Goal: Information Seeking & Learning: Learn about a topic

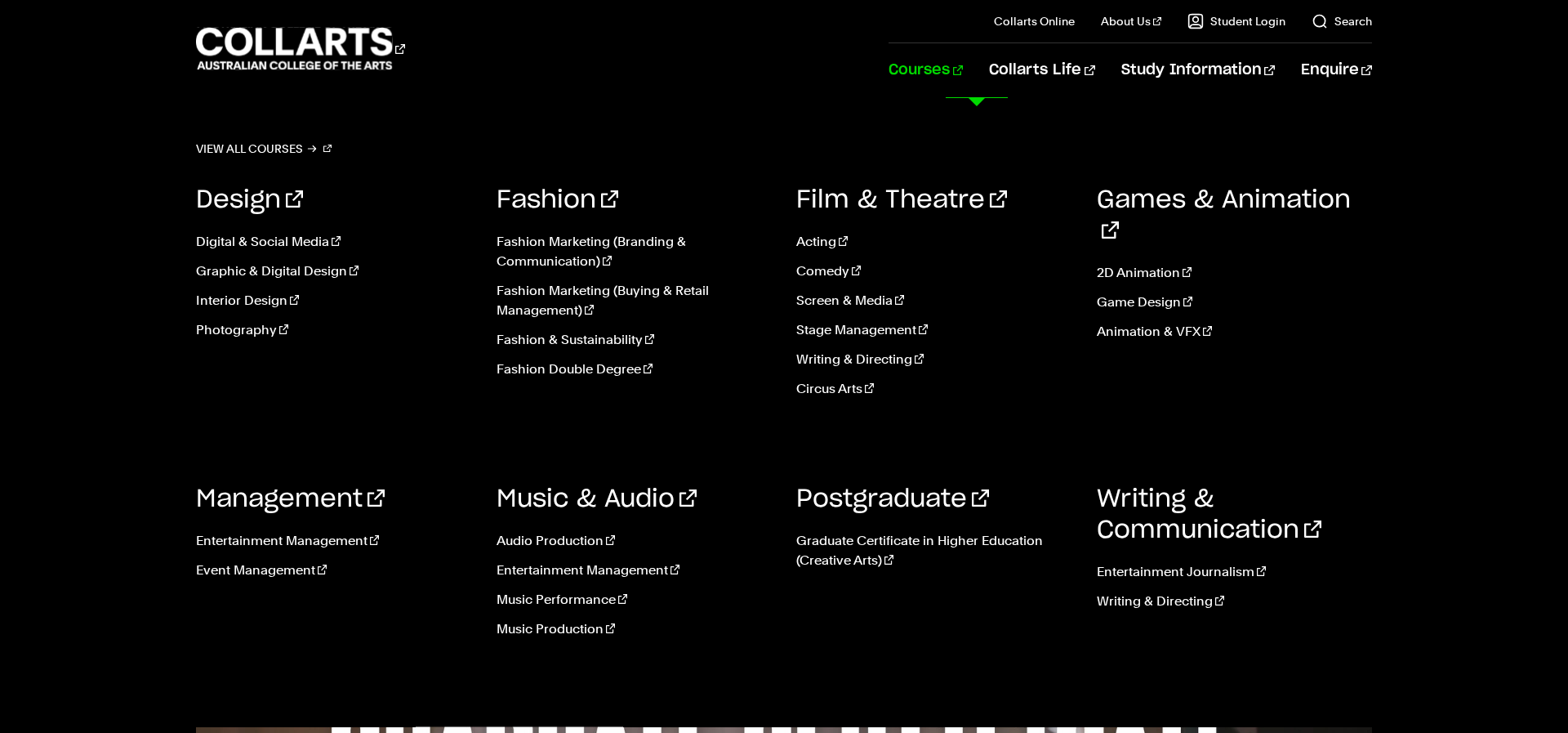
click at [957, 67] on link "Courses" at bounding box center [925, 70] width 74 height 54
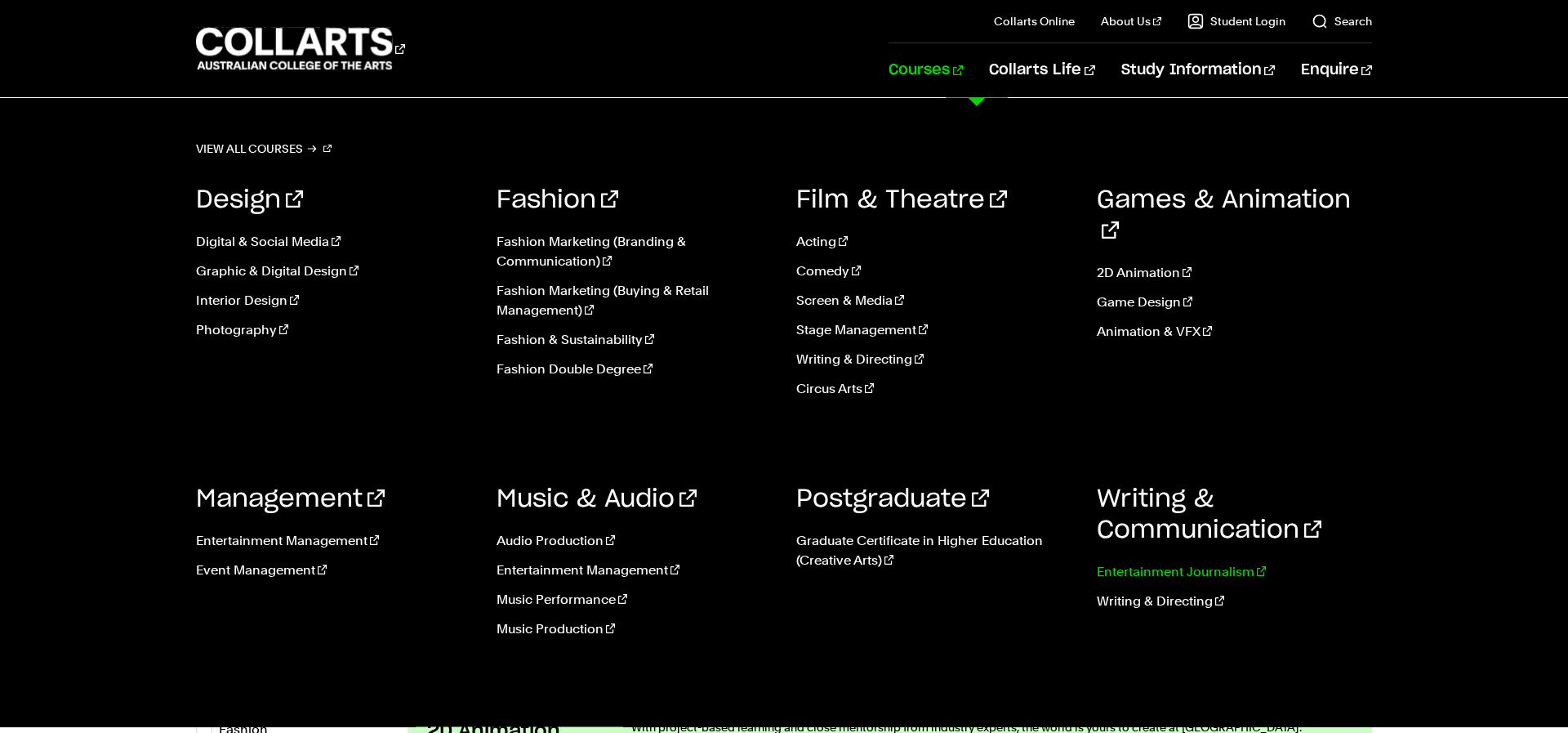
click at [1118, 570] on link "Entertainment Journalism" at bounding box center [1235, 572] width 276 height 19
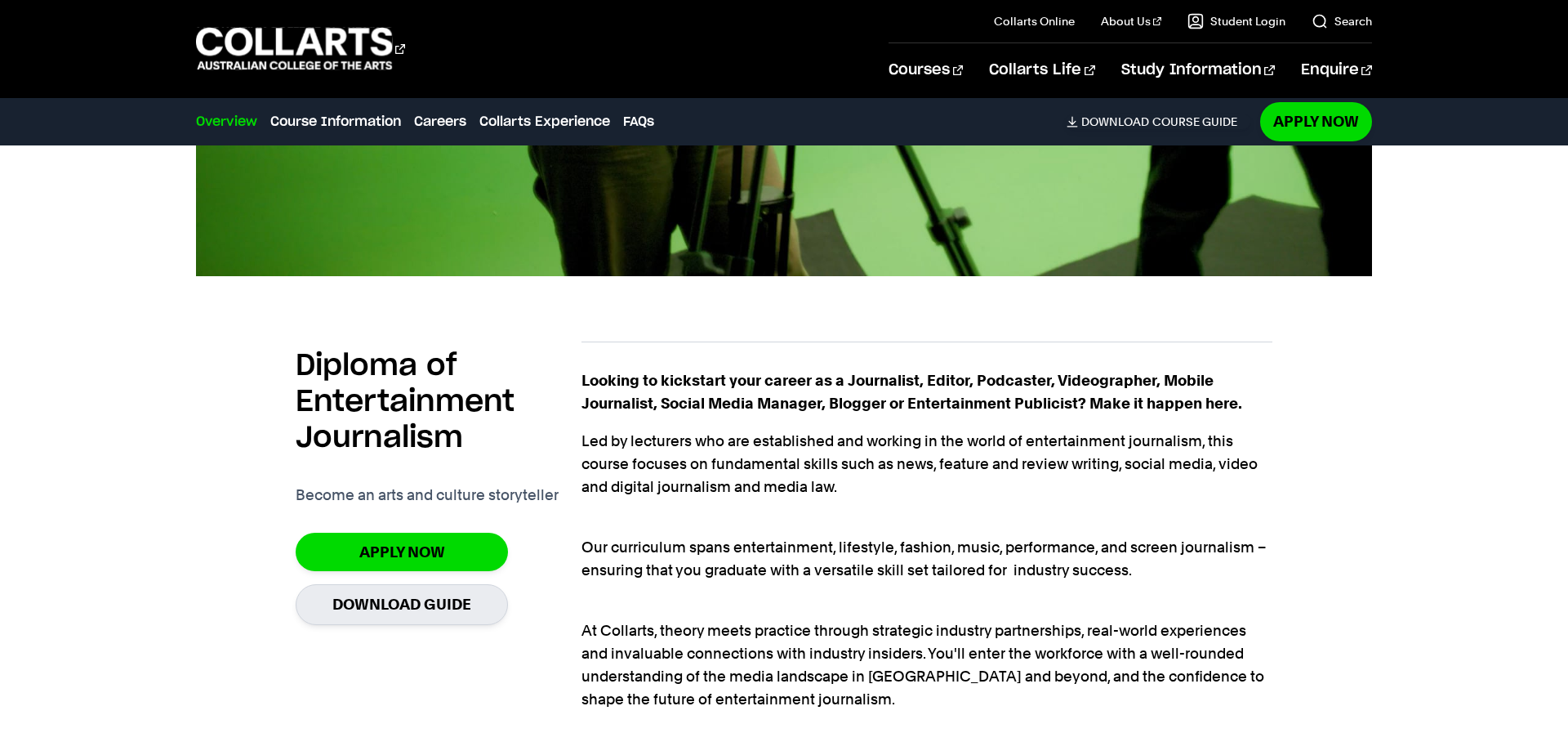
scroll to position [1051, 0]
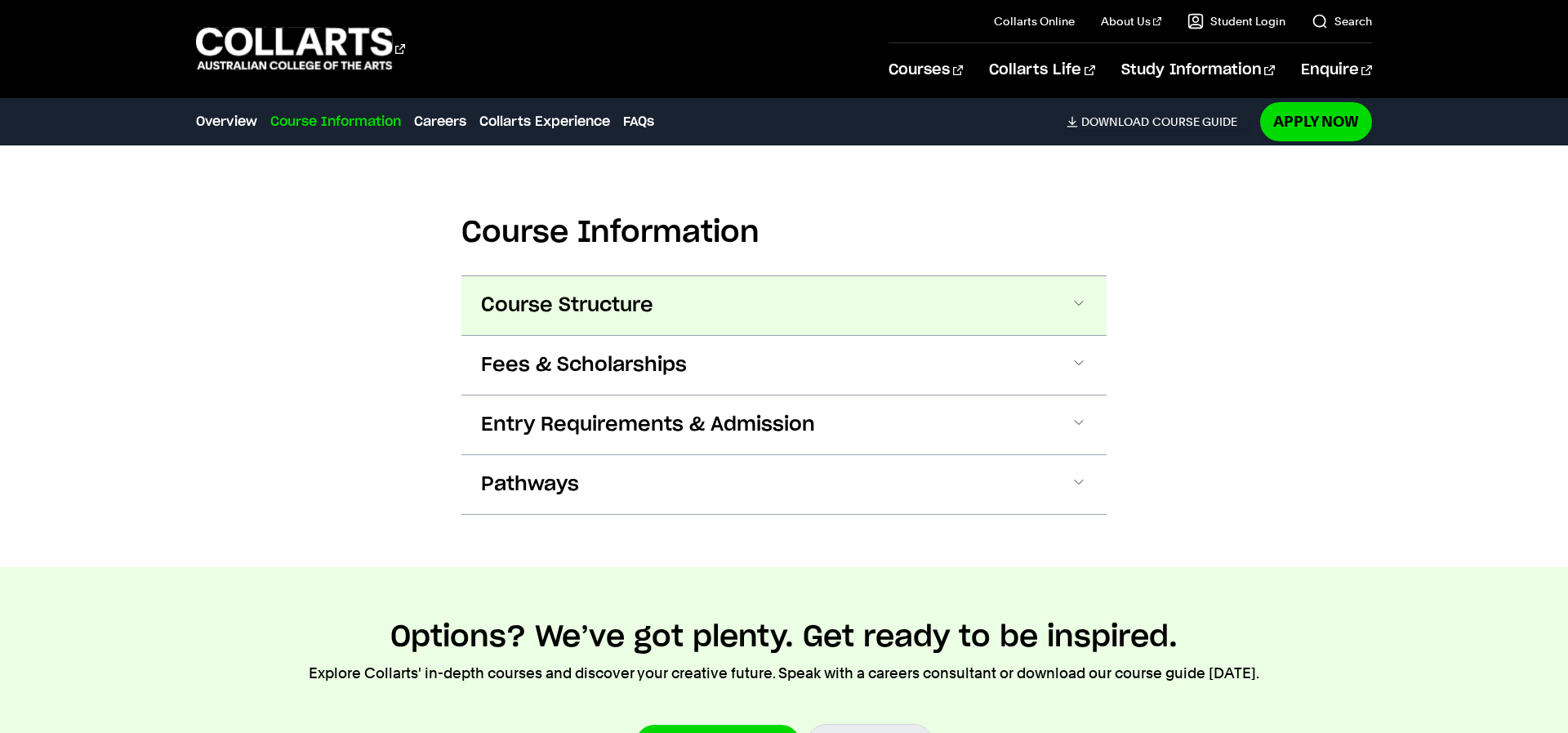
click at [737, 297] on button "Course Structure" at bounding box center [784, 305] width 645 height 59
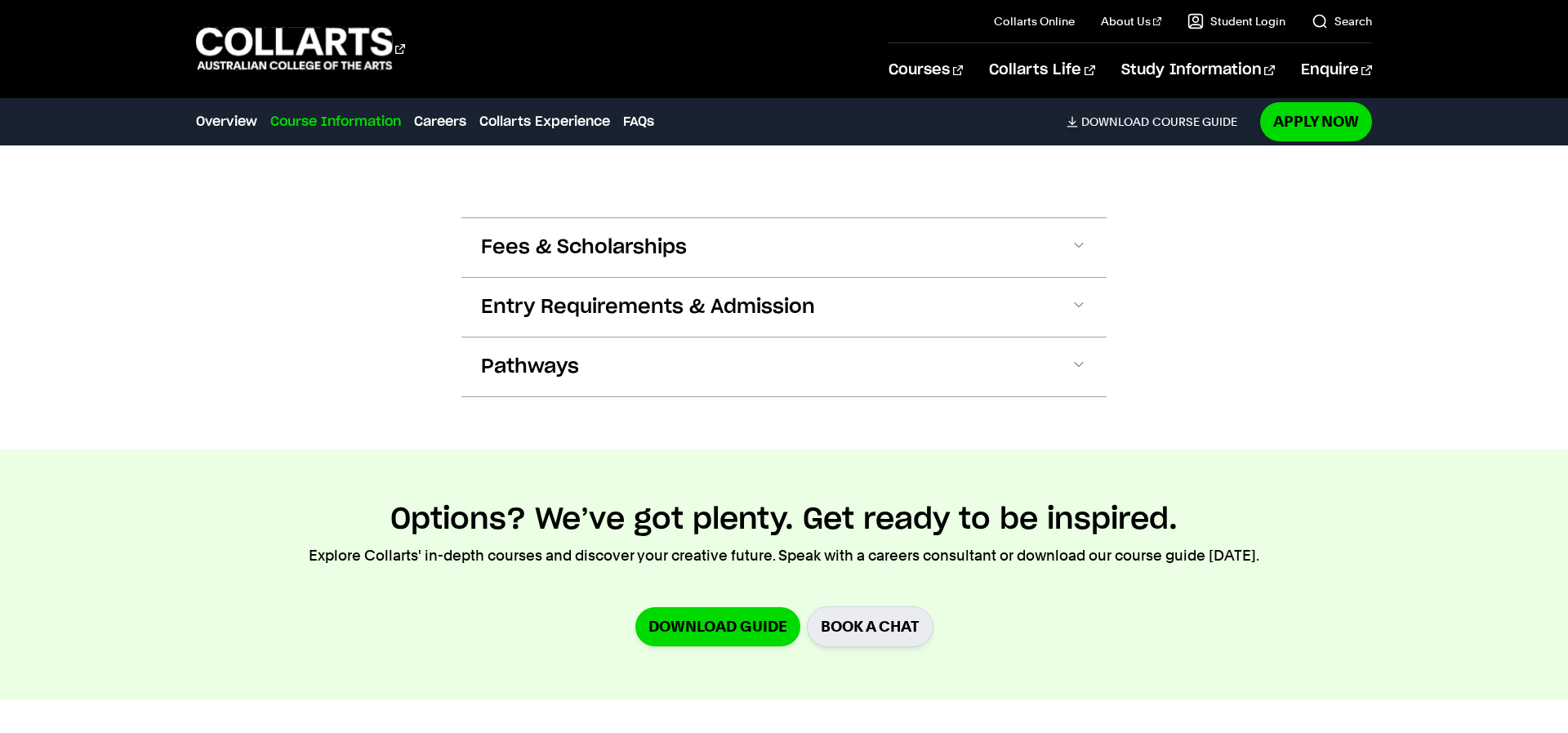
click at [738, 299] on span "Entry Requirements & Admission" at bounding box center [648, 307] width 334 height 26
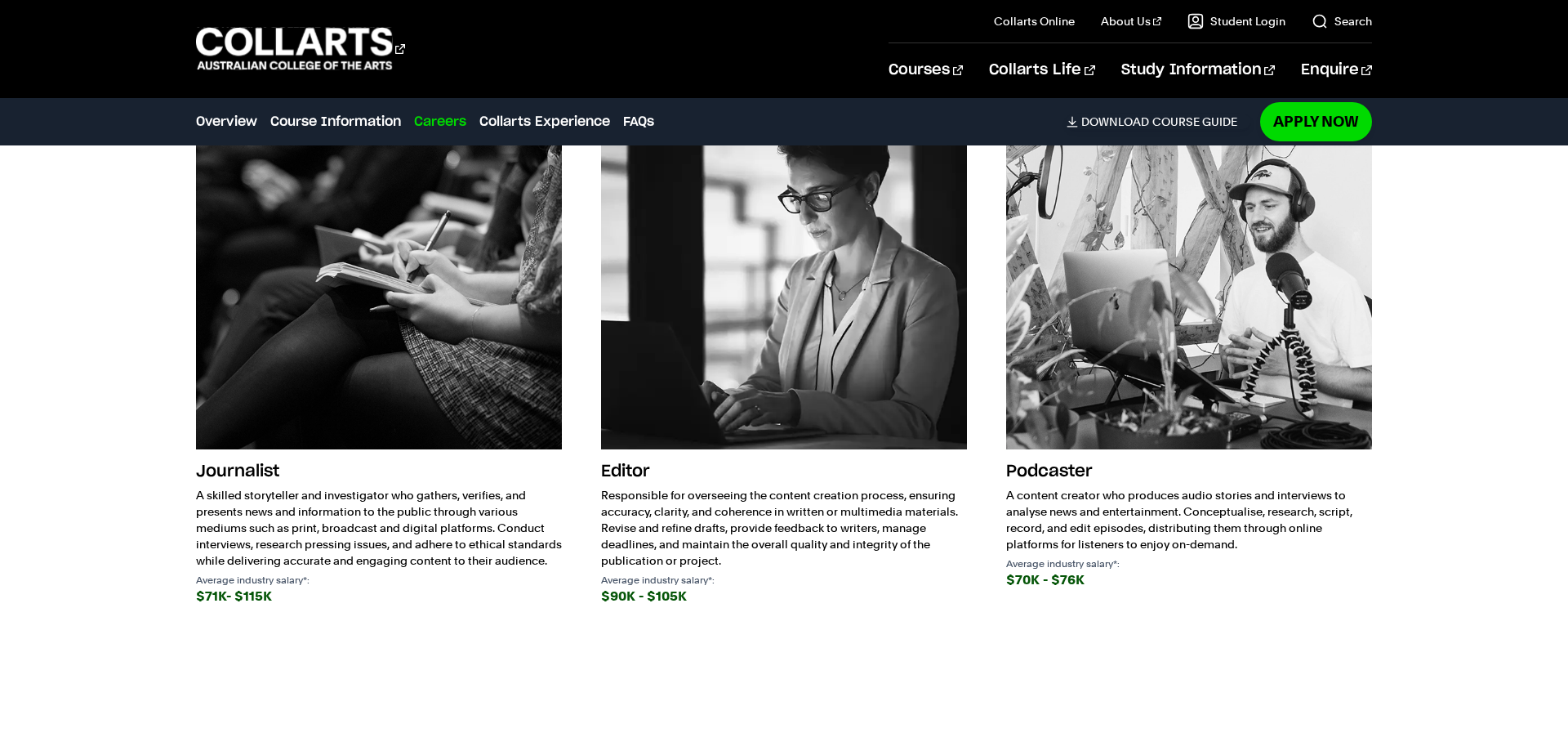
scroll to position [3516, 0]
